Goal: Answer question/provide support

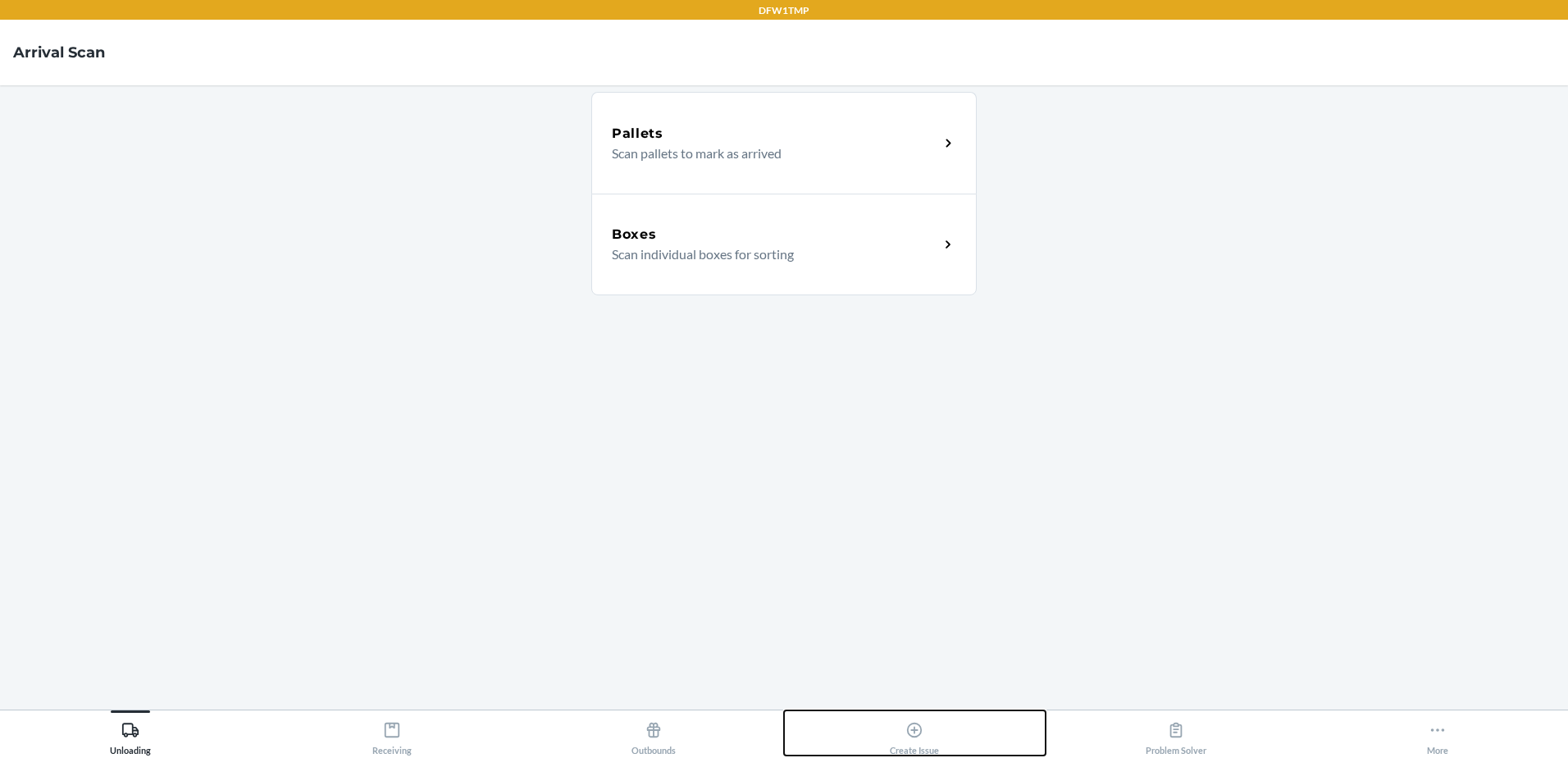
click at [928, 735] on div "Create Issue" at bounding box center [914, 735] width 49 height 41
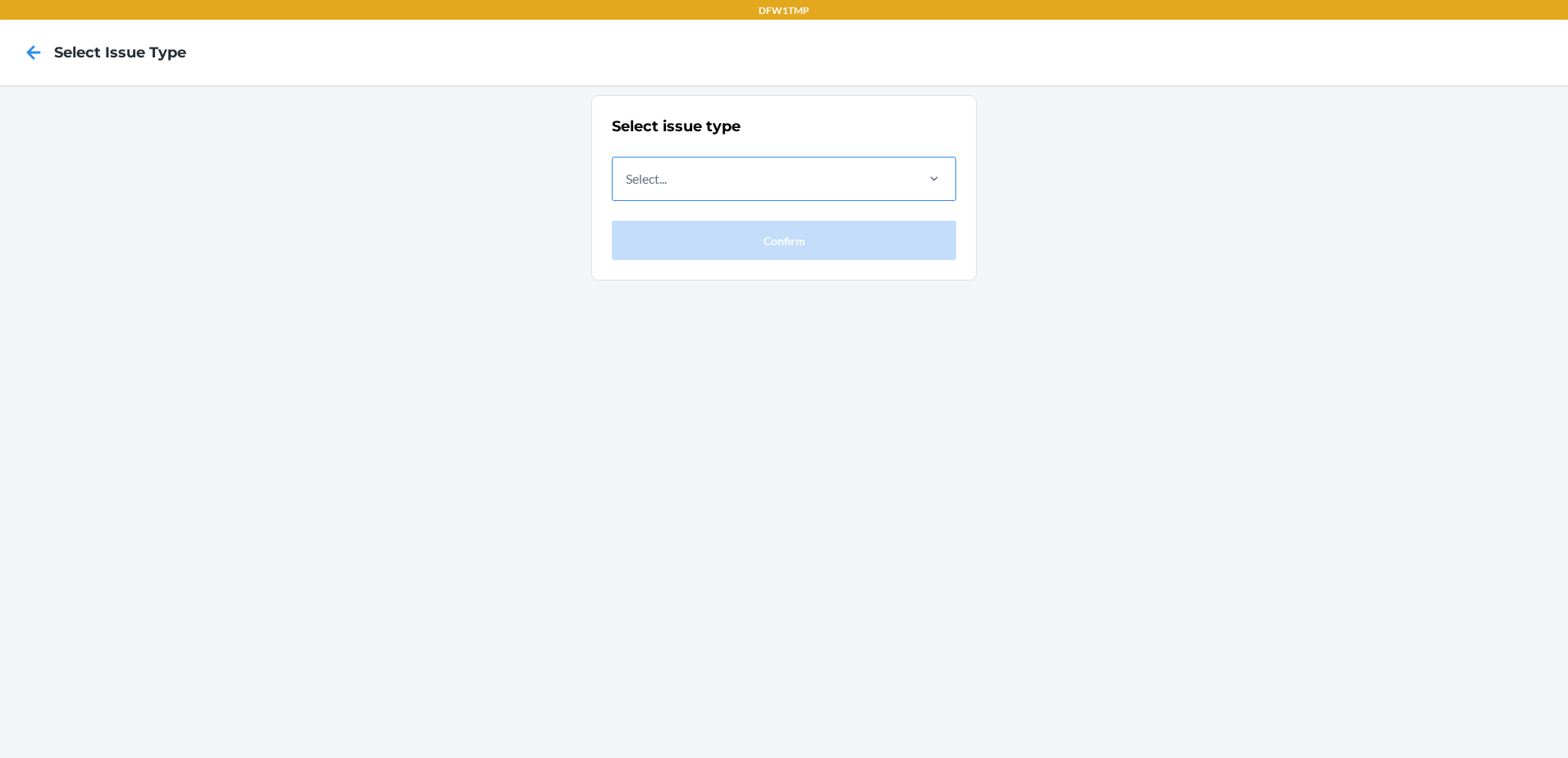
click at [916, 188] on div at bounding box center [934, 178] width 42 height 42
click at [627, 188] on input "Select..." at bounding box center [627, 178] width 2 height 20
click at [39, 60] on icon at bounding box center [34, 53] width 28 height 28
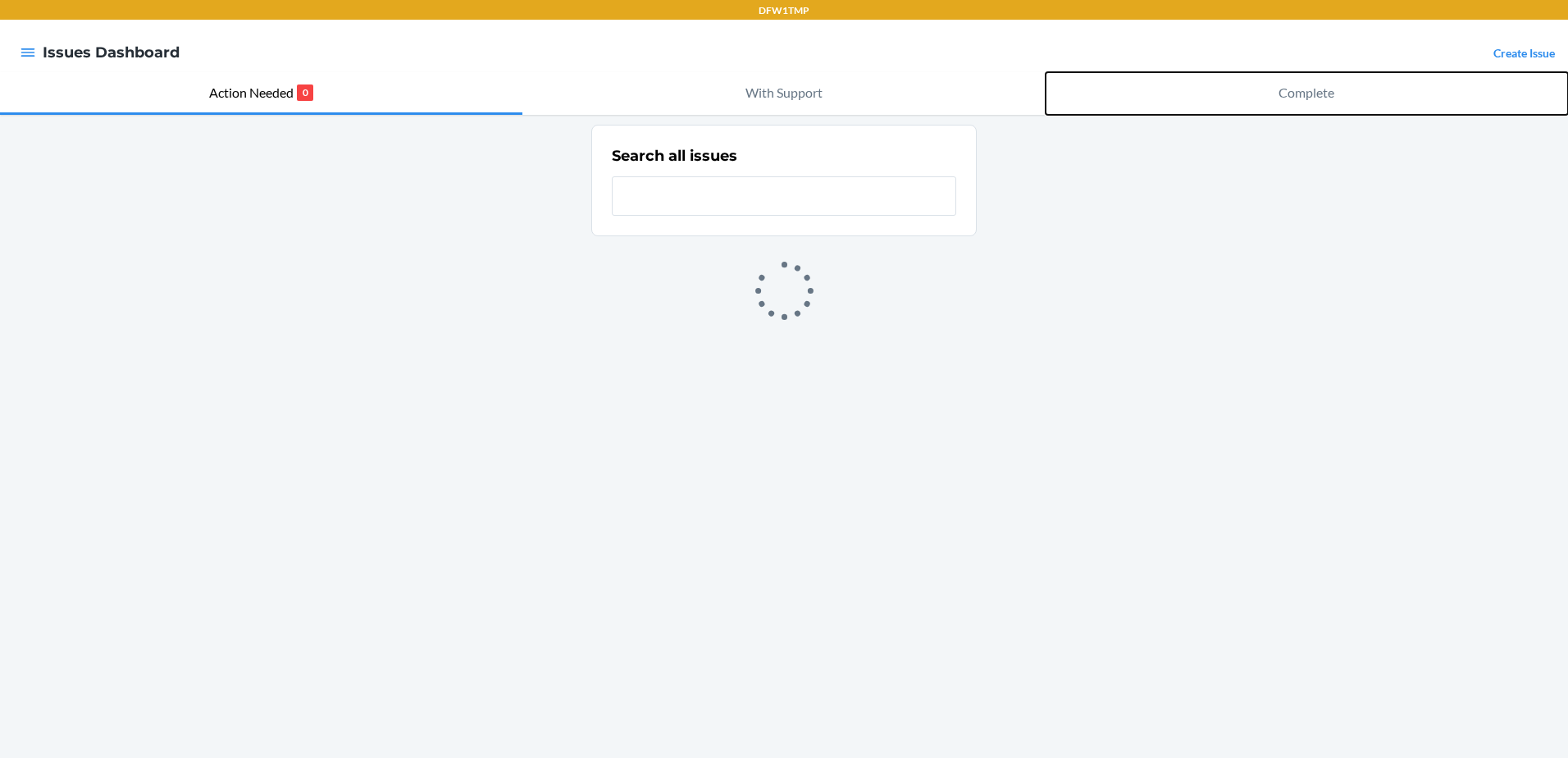
click at [1300, 92] on p "Complete" at bounding box center [1305, 92] width 56 height 20
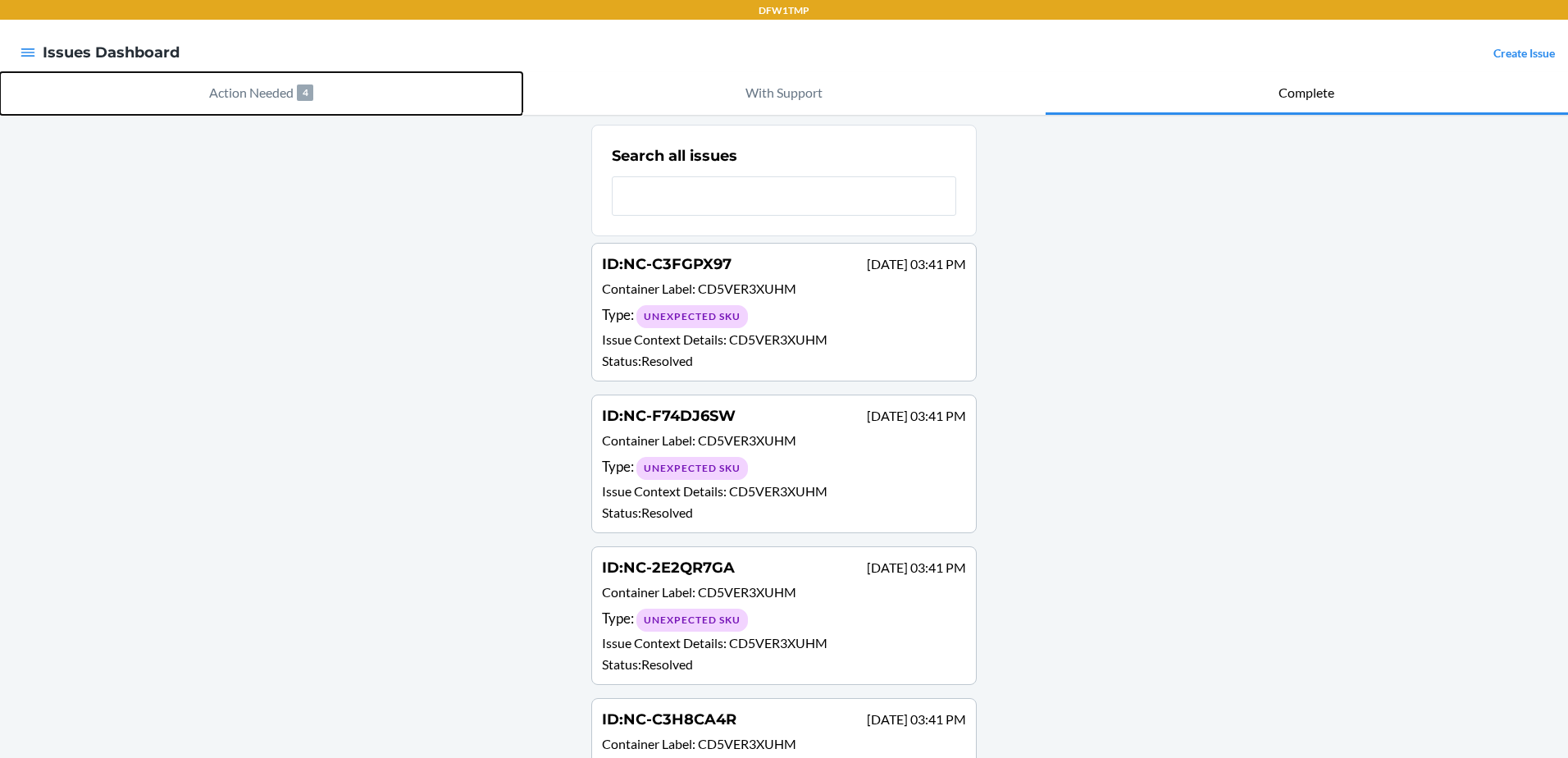
click at [293, 86] on button "Action Needed 4" at bounding box center [261, 93] width 522 height 42
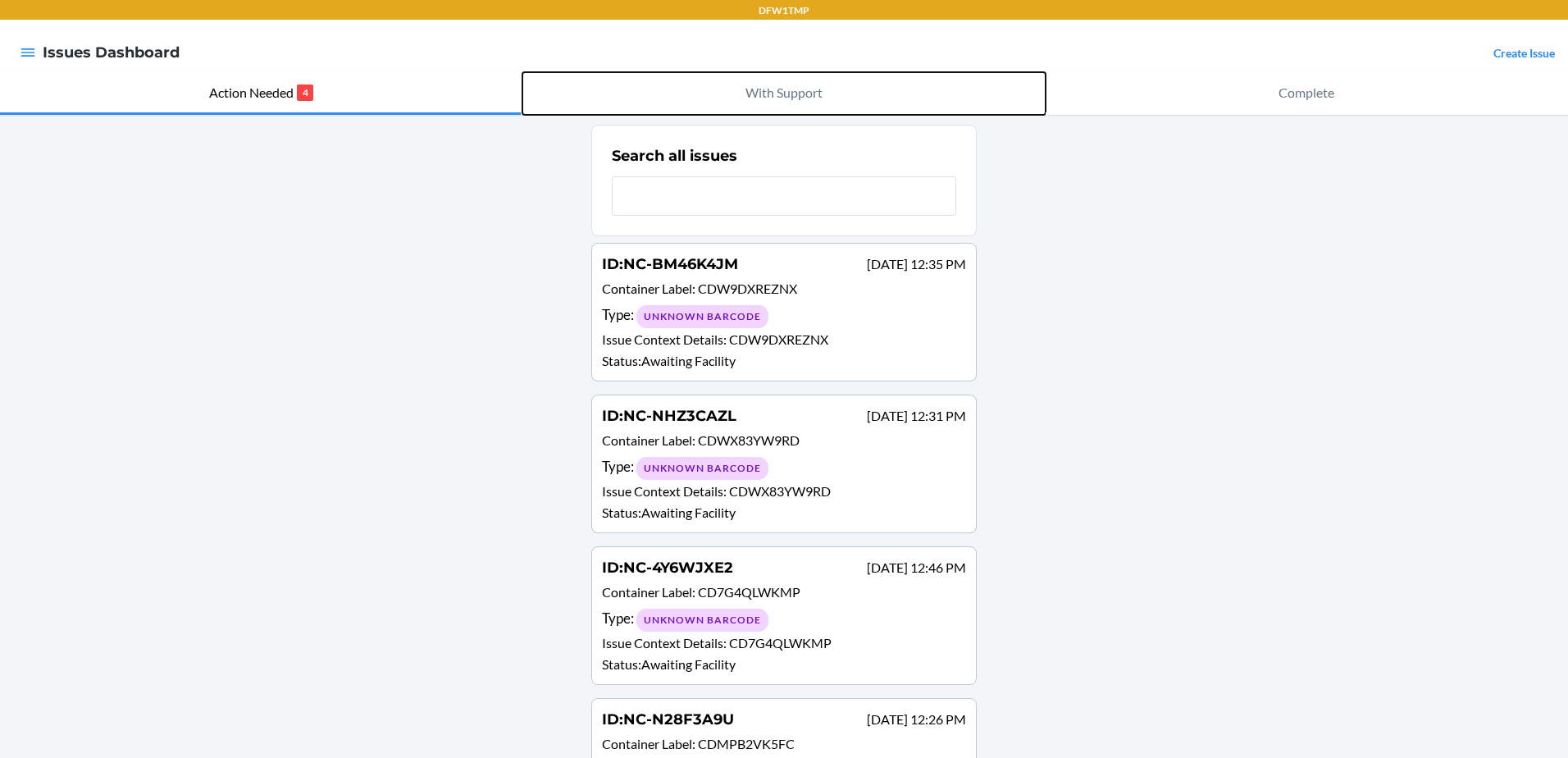
click at [783, 91] on p "With Support" at bounding box center [784, 92] width 77 height 20
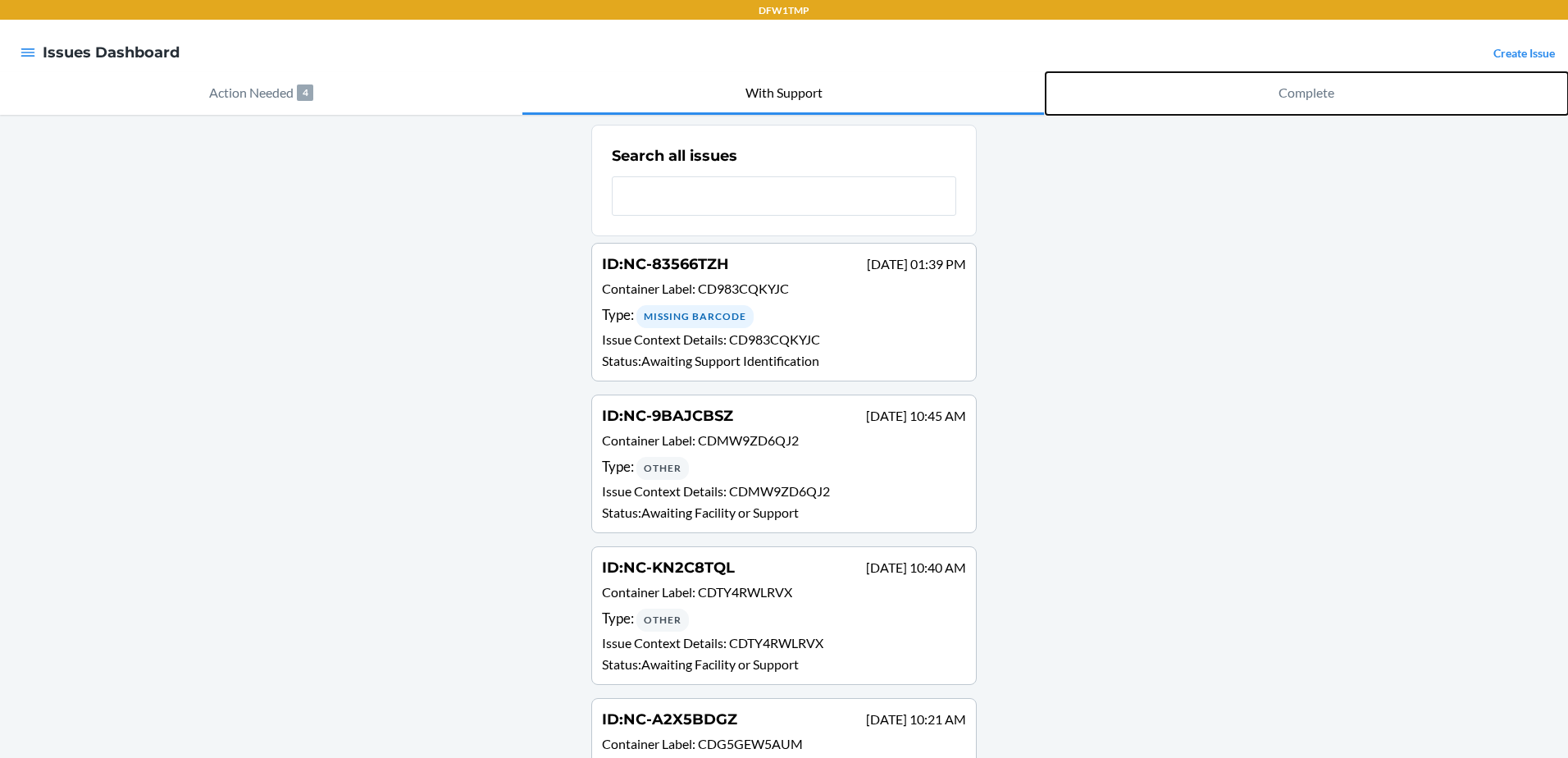
click at [1279, 87] on p "Complete" at bounding box center [1305, 92] width 56 height 20
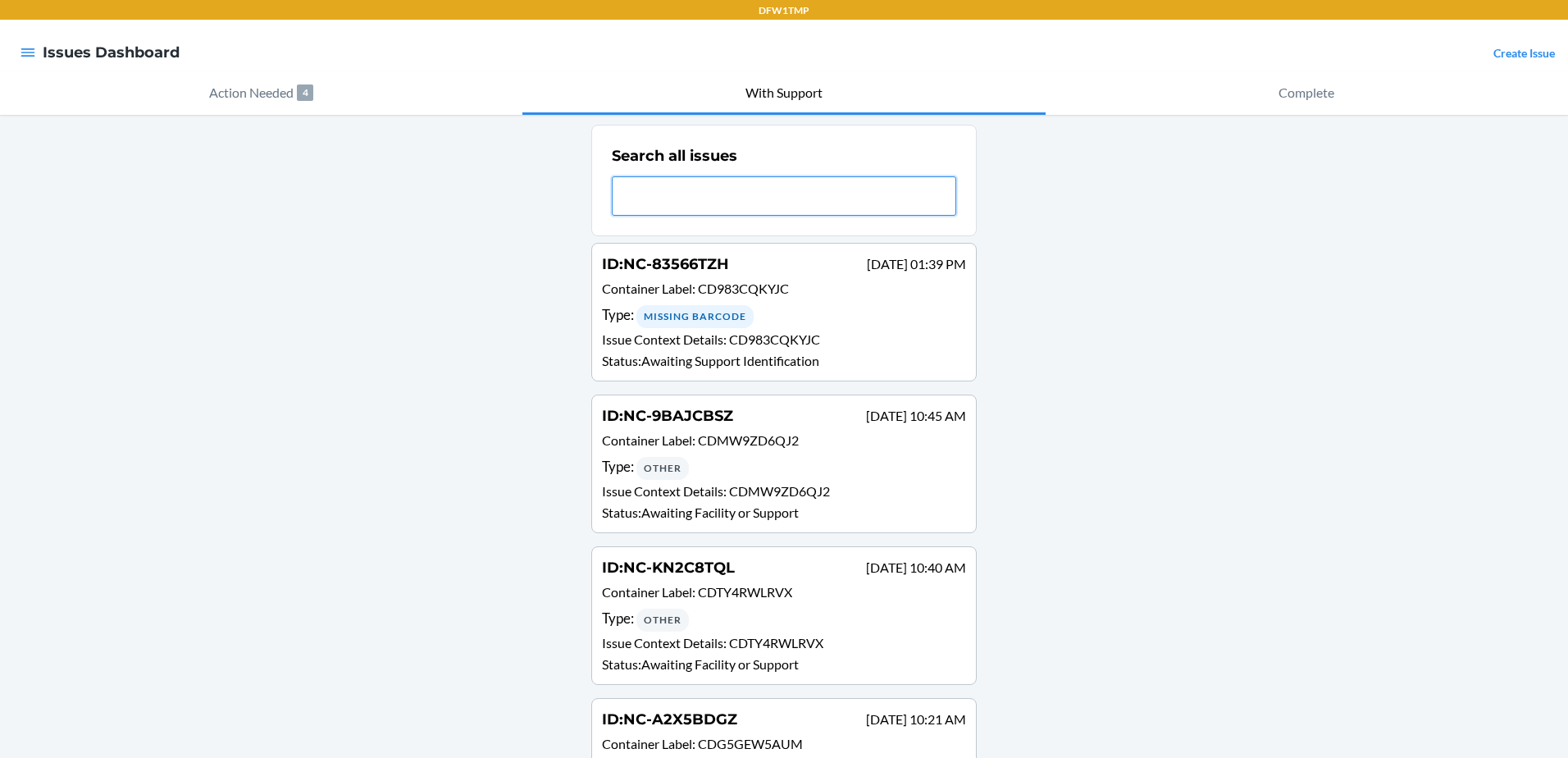
click at [835, 184] on input "text" at bounding box center [784, 196] width 344 height 40
click at [827, 196] on input "text" at bounding box center [784, 196] width 344 height 40
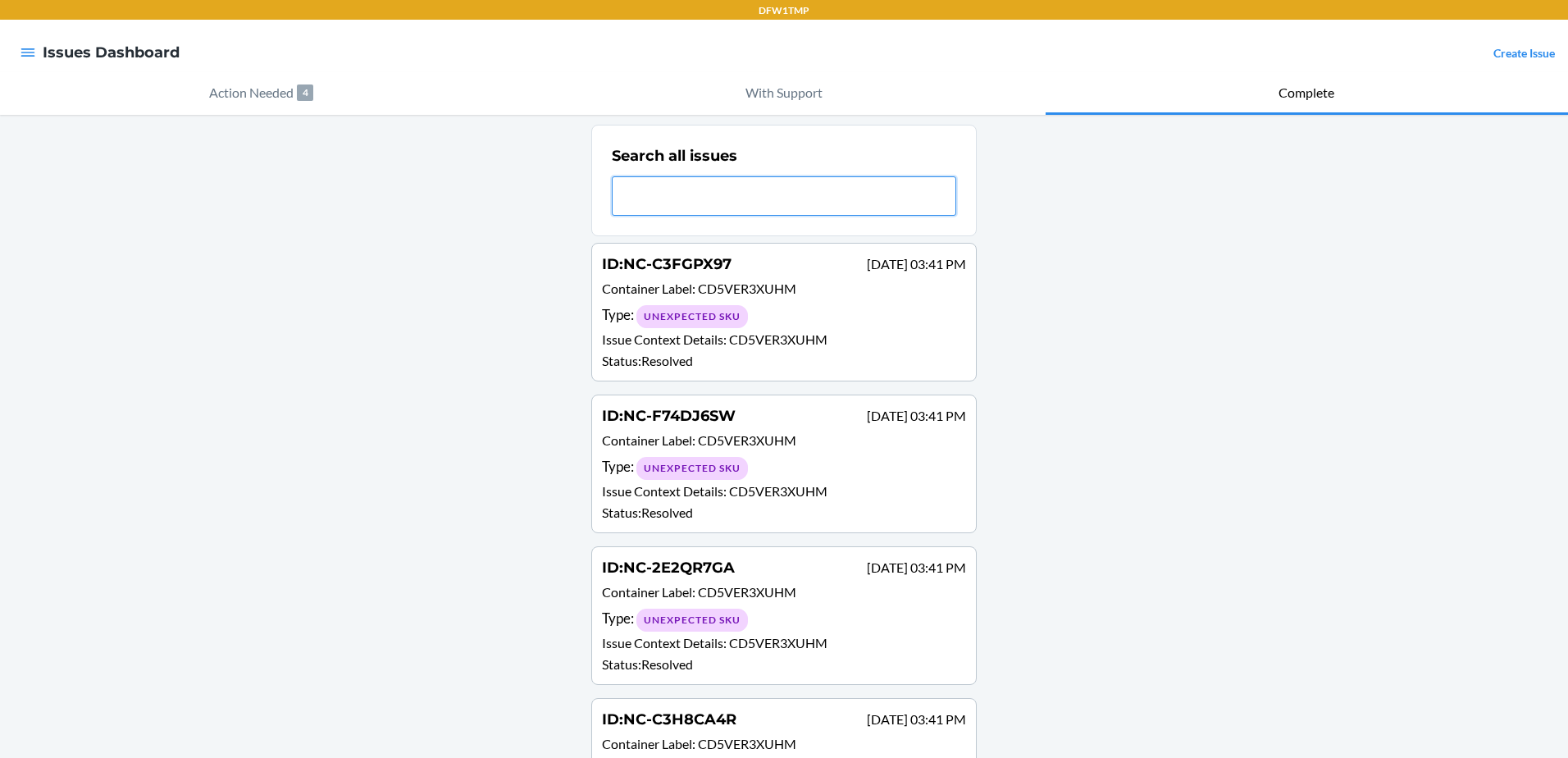
click at [857, 202] on input "text" at bounding box center [784, 196] width 344 height 40
click at [862, 186] on input "text" at bounding box center [784, 196] width 344 height 40
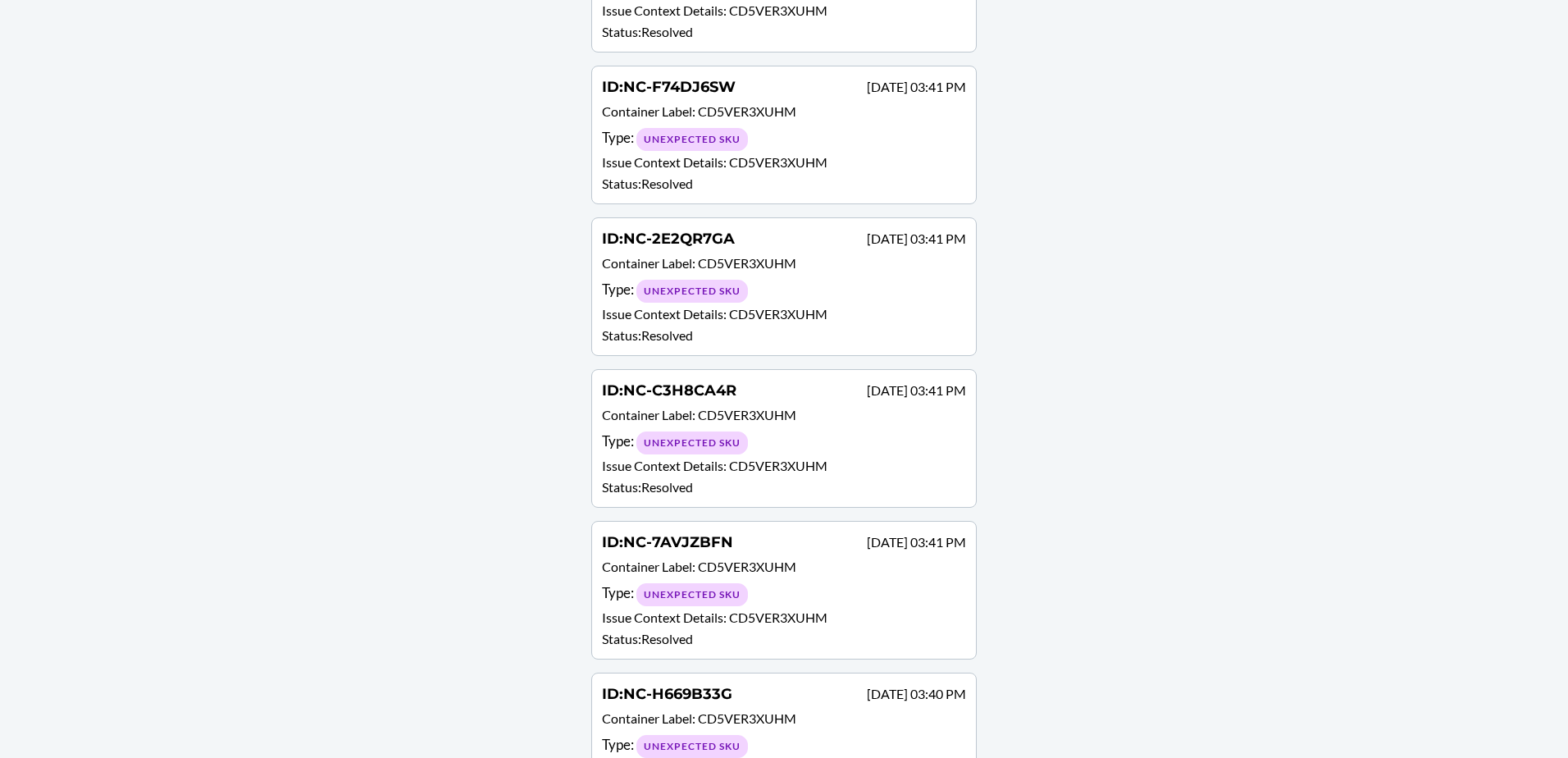
scroll to position [411, 0]
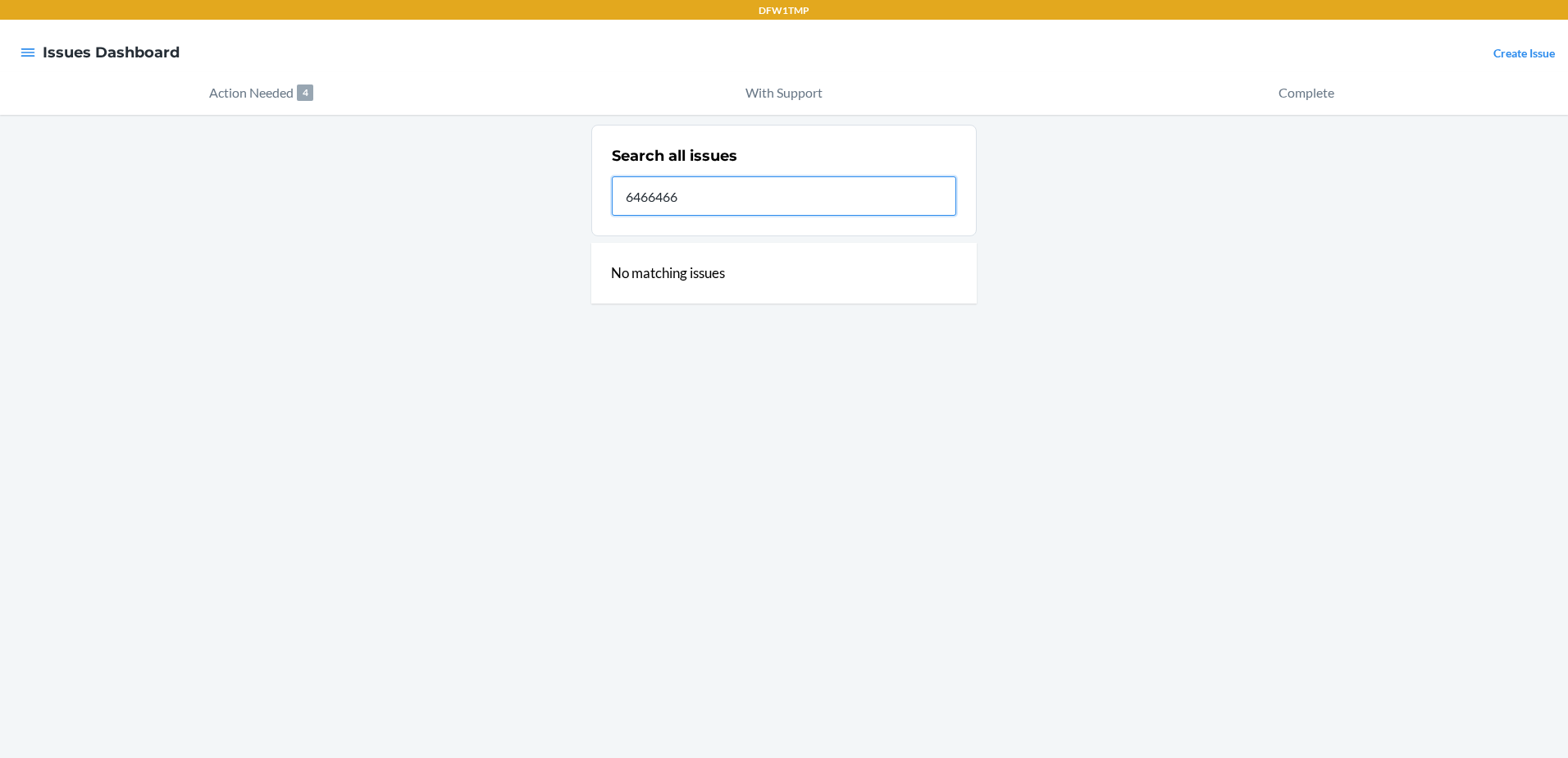
scroll to position [0, 0]
type input "6"
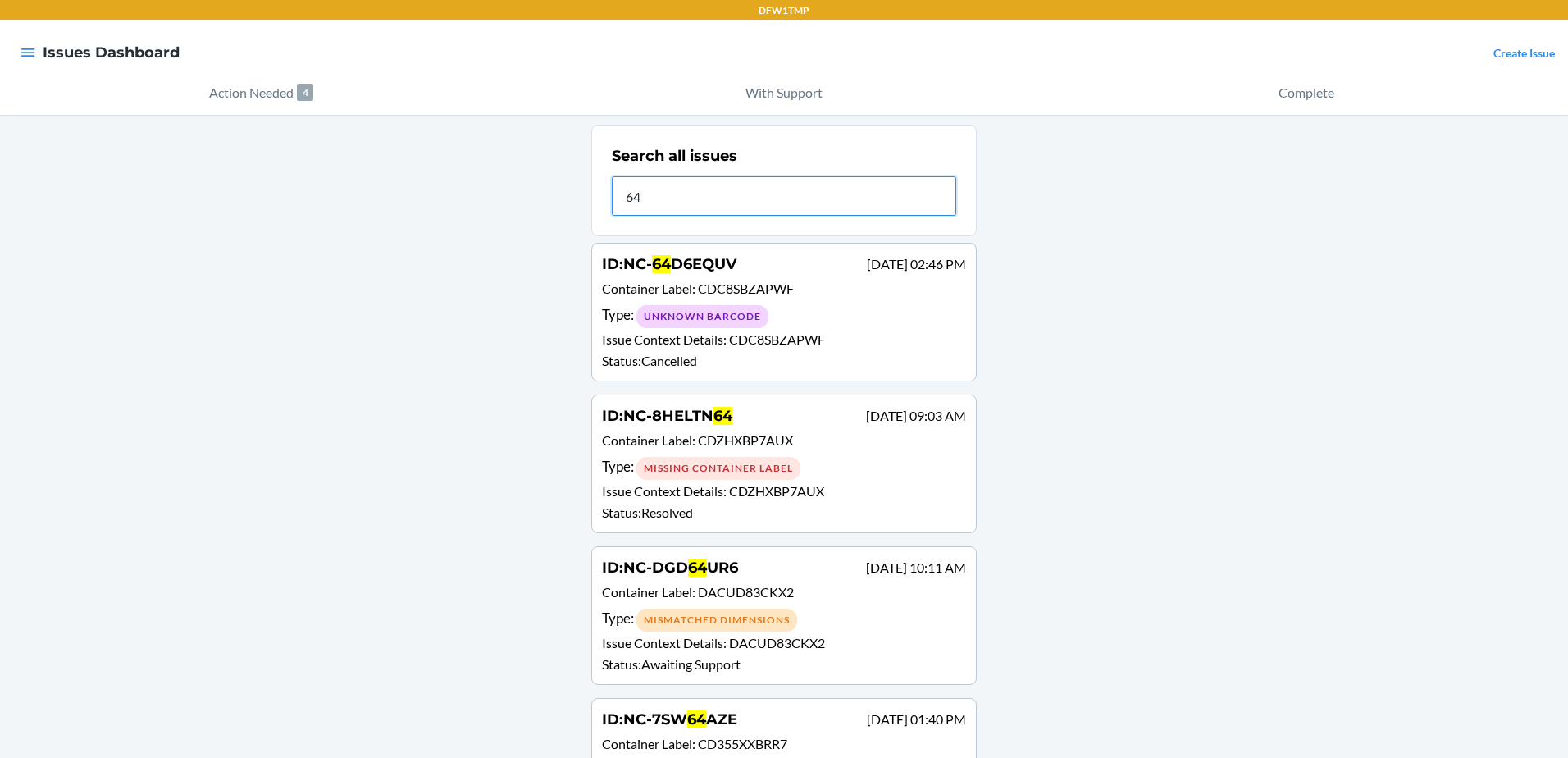
type input "64"
click at [788, 169] on div "Search all issues 64" at bounding box center [784, 180] width 344 height 80
click at [737, 207] on input "64" at bounding box center [784, 196] width 344 height 40
click at [769, 286] on span "CDC8SBZAPWF" at bounding box center [745, 288] width 96 height 16
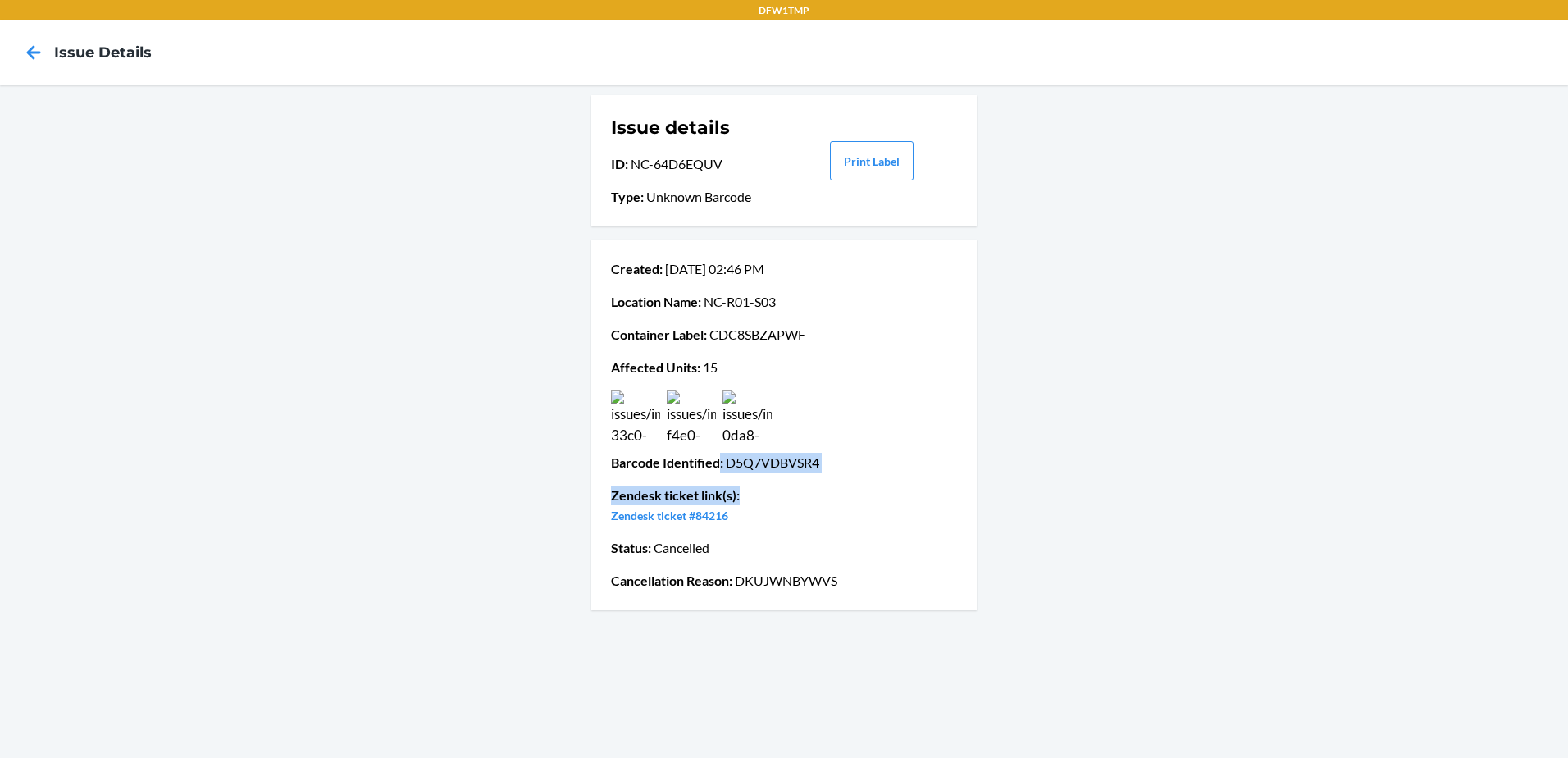
drag, startPoint x: 720, startPoint y: 461, endPoint x: 758, endPoint y: 480, distance: 42.5
click at [758, 480] on div "Created : [DATE] 02:46 PM Location Name : [GEOGRAPHIC_DATA]-R01-S03 Container L…" at bounding box center [784, 425] width 346 height 345
drag, startPoint x: 723, startPoint y: 460, endPoint x: 824, endPoint y: 464, distance: 101.1
click at [824, 464] on p "Barcode Identified : D5Q7VDBVSR4" at bounding box center [784, 462] width 346 height 20
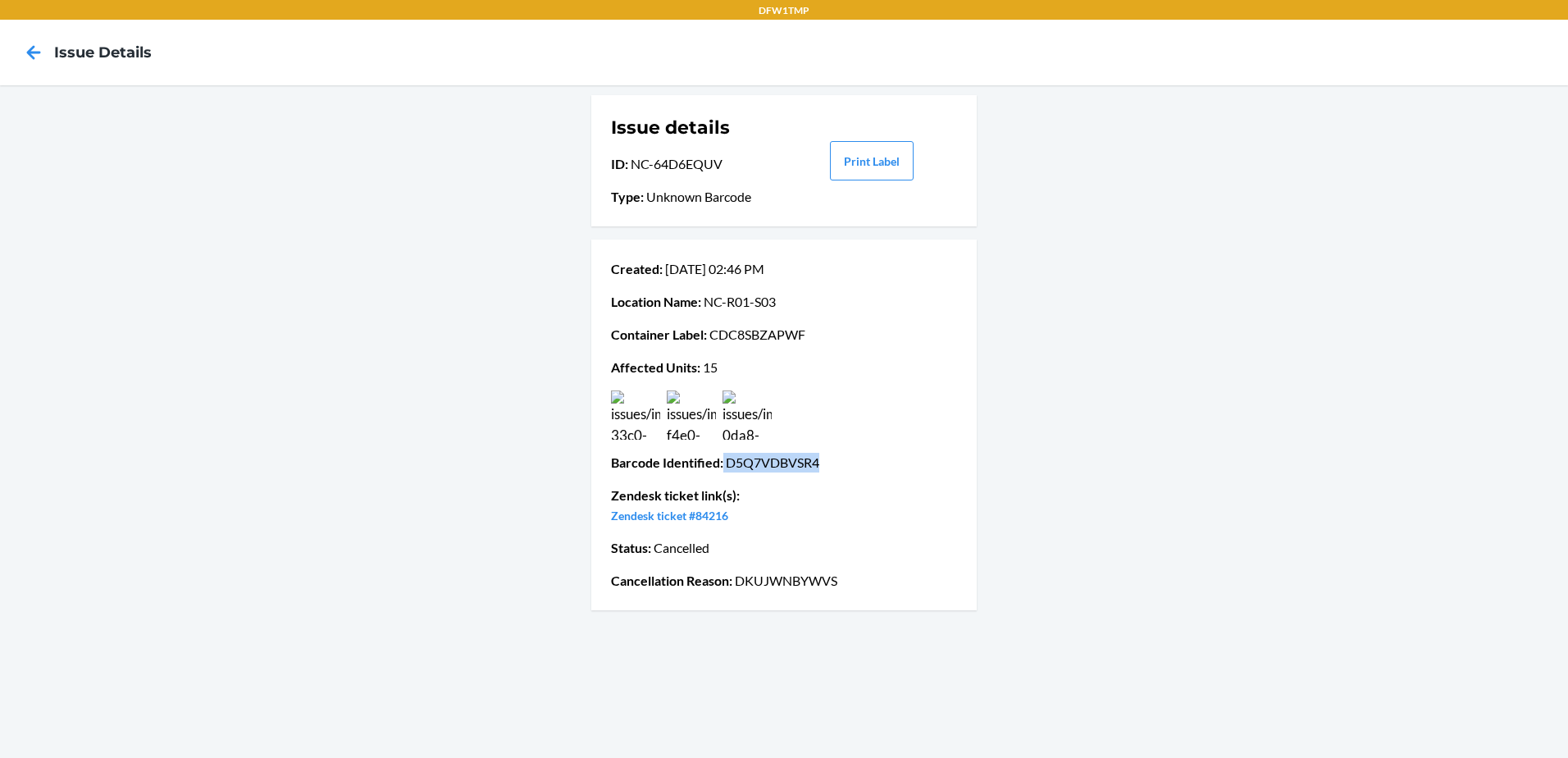
copy p "D5Q7VDBVSR4"
